Goal: Transaction & Acquisition: Subscribe to service/newsletter

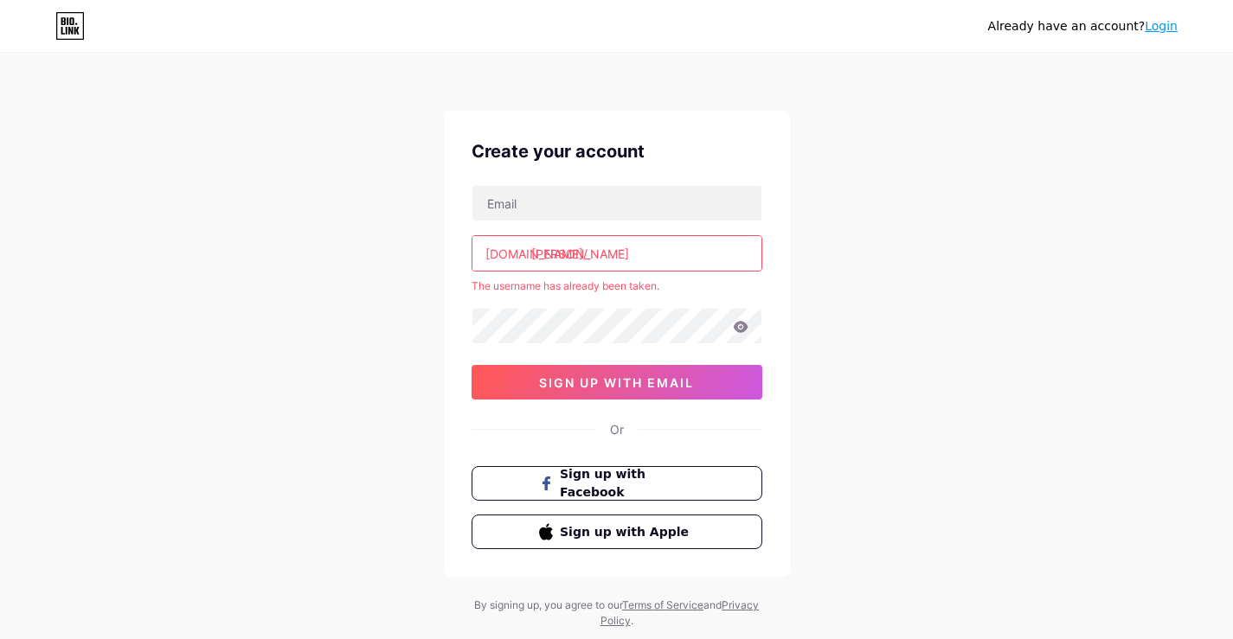
click at [582, 254] on input "[PERSON_NAME]" at bounding box center [616, 253] width 289 height 35
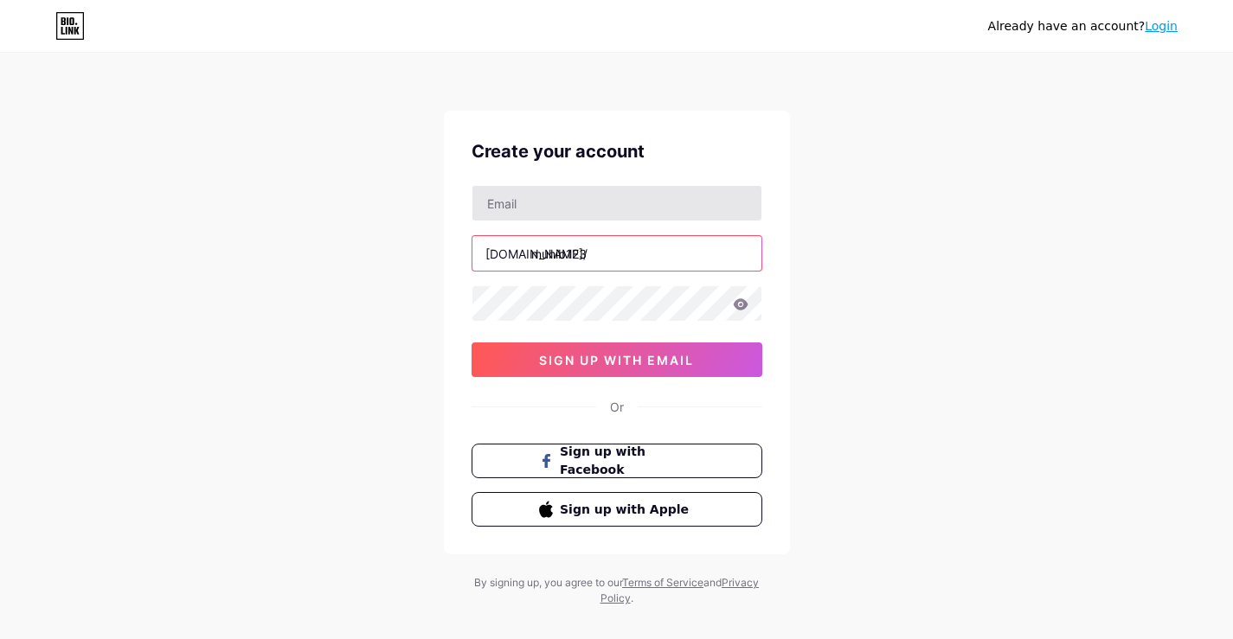
type input "muhib123"
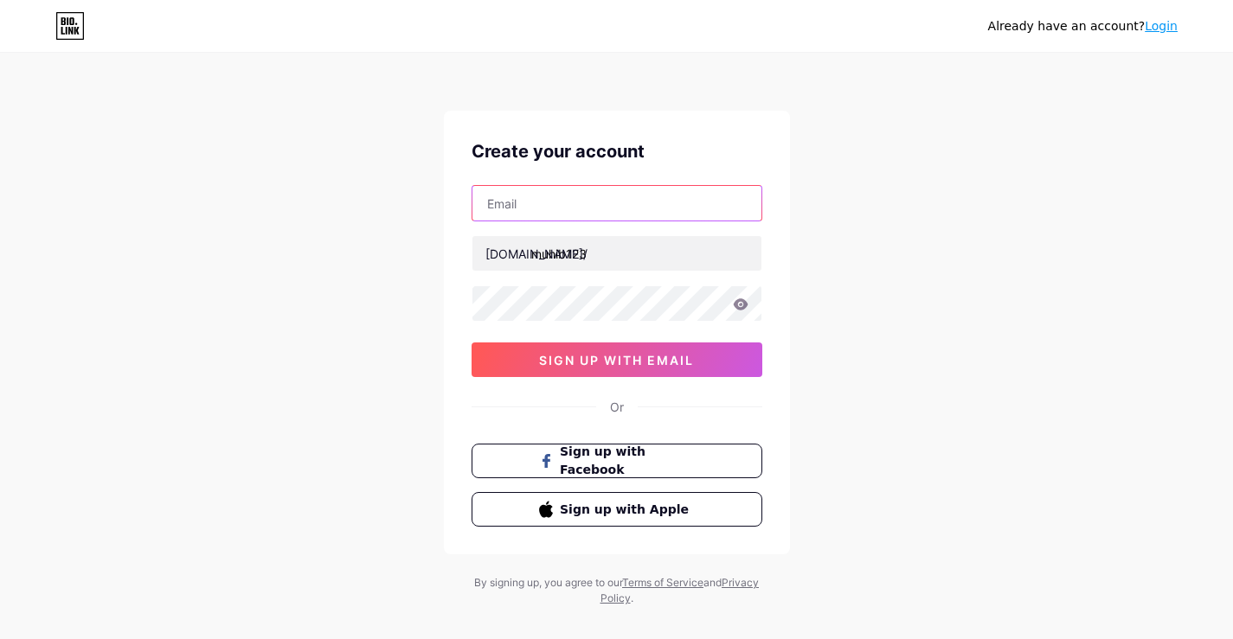
click at [562, 199] on input "text" at bounding box center [616, 203] width 289 height 35
type input "[EMAIL_ADDRESS][DOMAIN_NAME]"
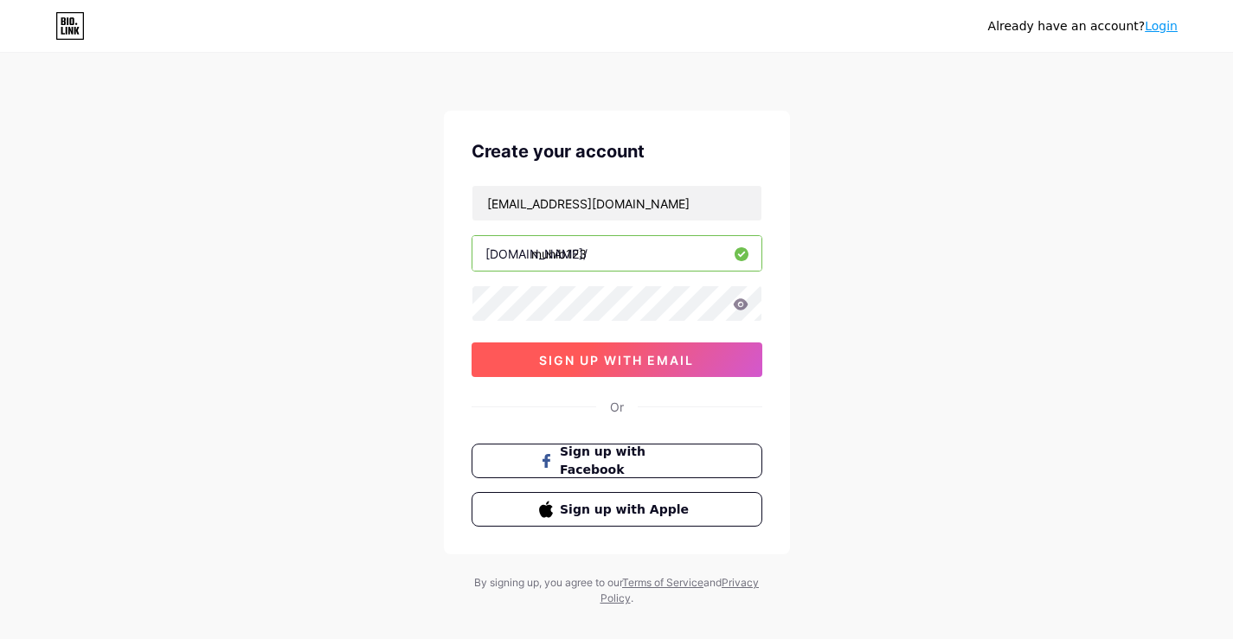
click at [533, 357] on button "sign up with email" at bounding box center [617, 360] width 291 height 35
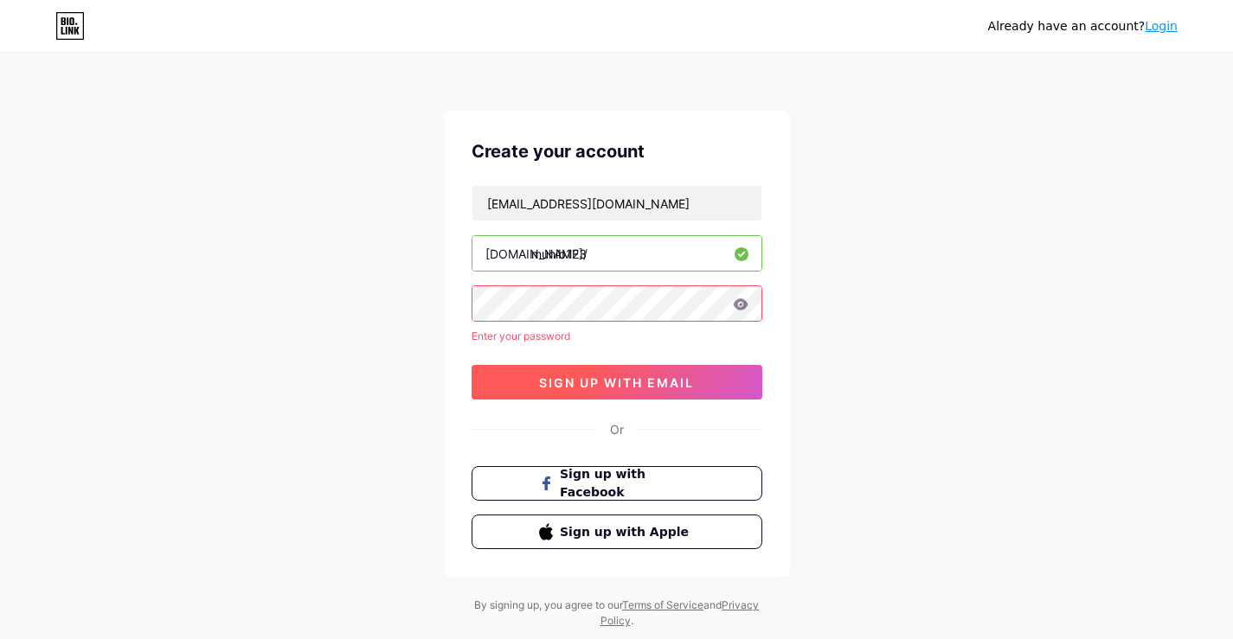
click at [533, 378] on button "sign up with email" at bounding box center [617, 382] width 291 height 35
click at [613, 383] on span "sign up with email" at bounding box center [616, 383] width 155 height 15
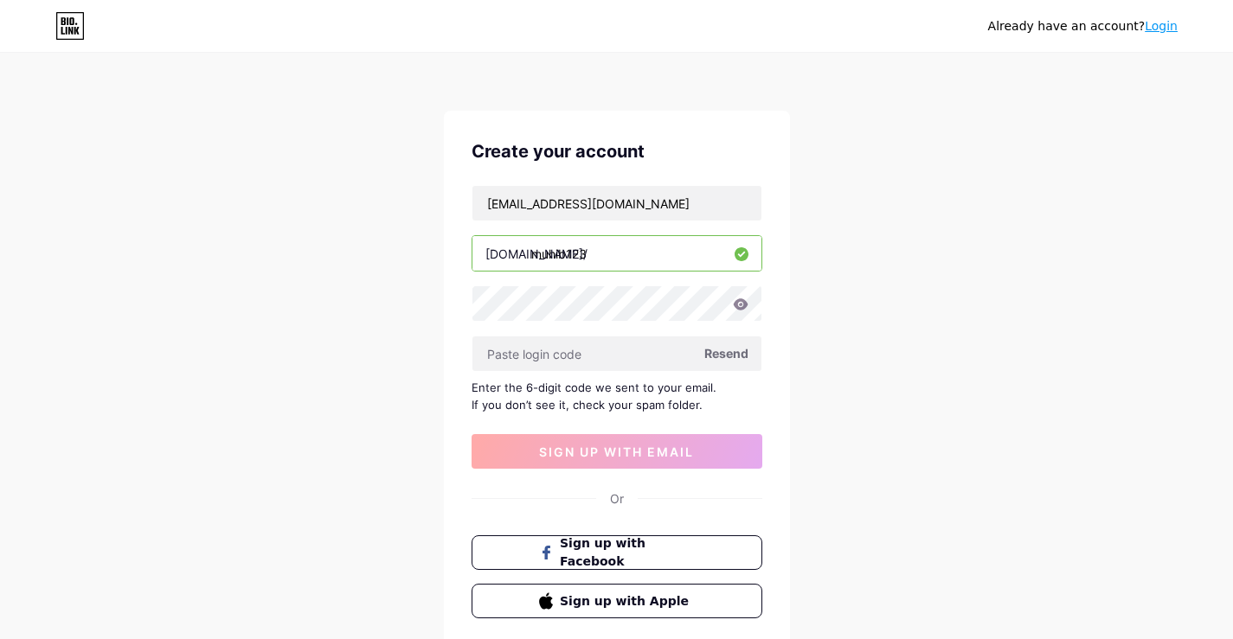
click at [742, 357] on span "Resend" at bounding box center [726, 353] width 44 height 18
click at [718, 353] on span "Resend" at bounding box center [726, 353] width 44 height 18
click at [718, 353] on span at bounding box center [725, 353] width 27 height 27
click at [718, 353] on span at bounding box center [726, 354] width 24 height 24
